Goal: Download file/media

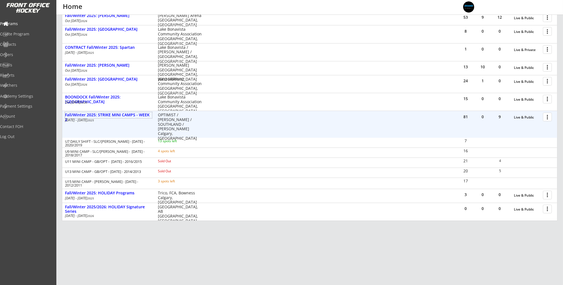
drag, startPoint x: 548, startPoint y: 116, endPoint x: 546, endPoint y: 120, distance: 4.5
click at [548, 116] on div at bounding box center [549, 117] width 10 height 10
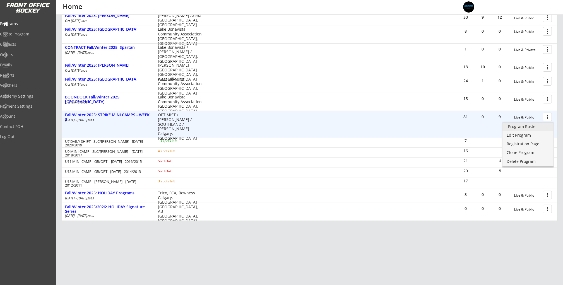
click at [533, 128] on div "Program Roster" at bounding box center [528, 127] width 40 height 4
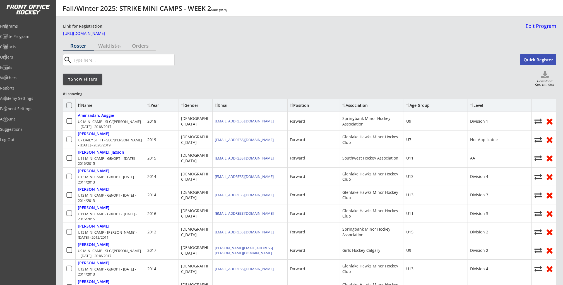
click at [91, 76] on div "Show Filters" at bounding box center [82, 79] width 39 height 11
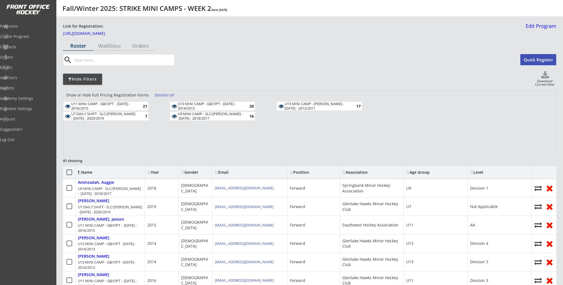
click at [163, 96] on div "Deselect all" at bounding box center [165, 95] width 21 height 6
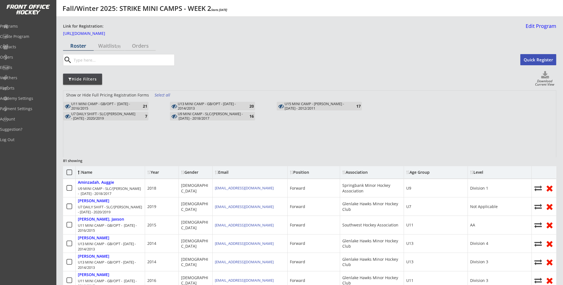
click at [140, 107] on div "21" at bounding box center [141, 106] width 11 height 4
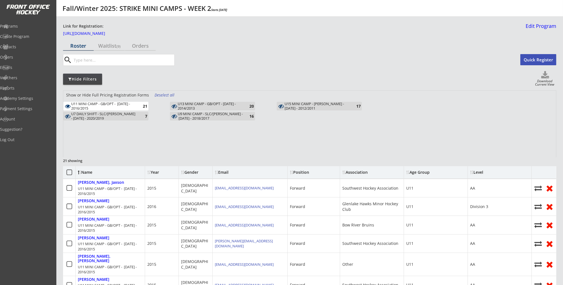
click at [539, 83] on div "Download Current View" at bounding box center [544, 84] width 23 height 8
click at [546, 76] on icon at bounding box center [545, 75] width 22 height 8
select select ""Player Info""
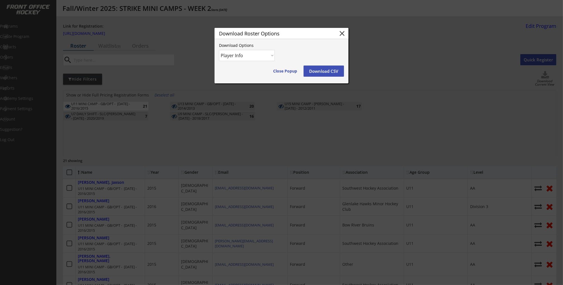
click at [322, 71] on button "Download CSV" at bounding box center [324, 71] width 40 height 11
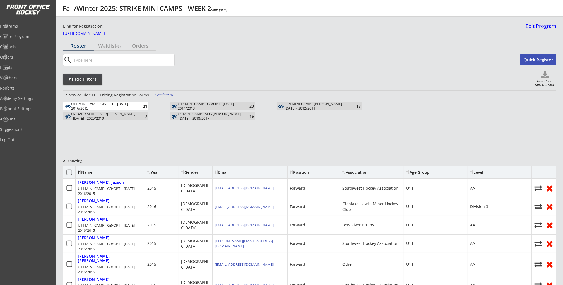
drag, startPoint x: 129, startPoint y: 107, endPoint x: 201, endPoint y: 105, distance: 71.5
click at [132, 107] on div "U11 MINI CAMP - GB/OPT - [DATE] - 2016/2015" at bounding box center [103, 106] width 65 height 9
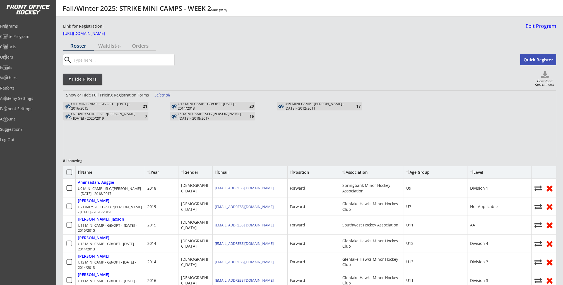
drag, startPoint x: 209, startPoint y: 105, endPoint x: 303, endPoint y: 96, distance: 94.5
click at [209, 105] on div "U13 MINI CAMP - GB/OPT - [DATE] - 2014/2013" at bounding box center [210, 106] width 65 height 9
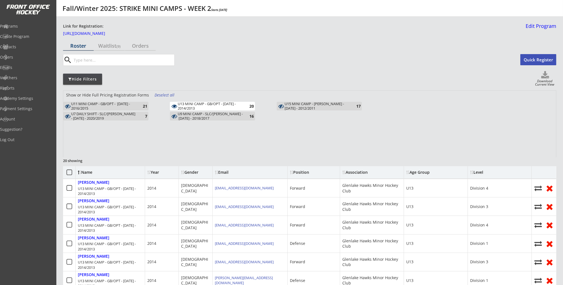
click at [549, 80] on div "Download Current View" at bounding box center [544, 84] width 23 height 8
click at [545, 73] on use at bounding box center [546, 74] width 8 height 7
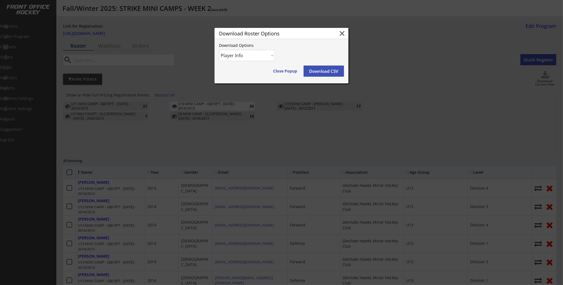
click at [310, 68] on button "Download CSV" at bounding box center [324, 71] width 40 height 11
